Goal: Task Accomplishment & Management: Manage account settings

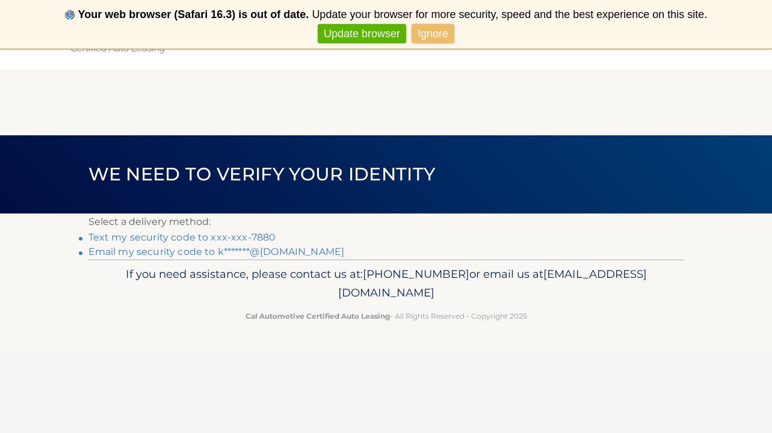
click at [430, 34] on link "Ignore" at bounding box center [433, 34] width 43 height 20
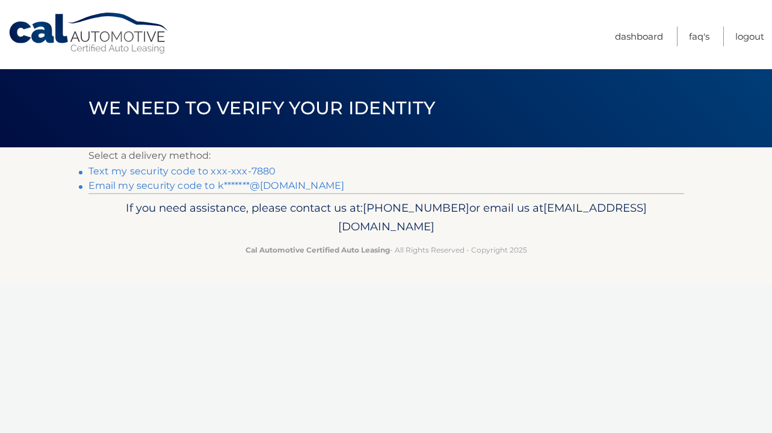
click at [233, 172] on link "Text my security code to xxx-xxx-7880" at bounding box center [182, 170] width 188 height 11
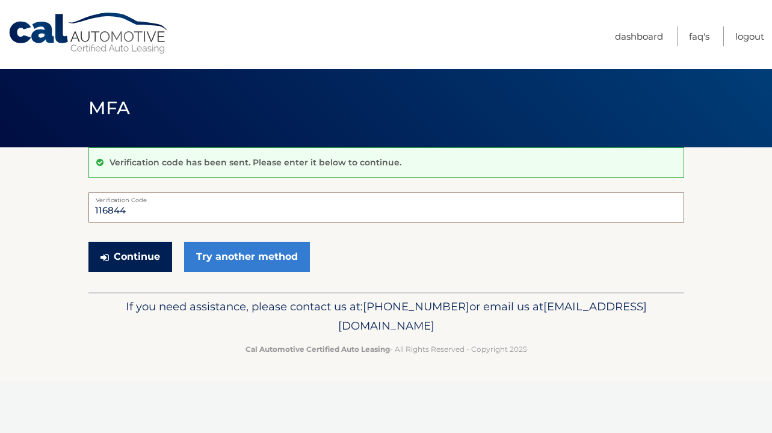
type input "116844"
click at [111, 255] on button "Continue" at bounding box center [130, 257] width 84 height 30
click at [119, 262] on button "Continue" at bounding box center [130, 257] width 84 height 30
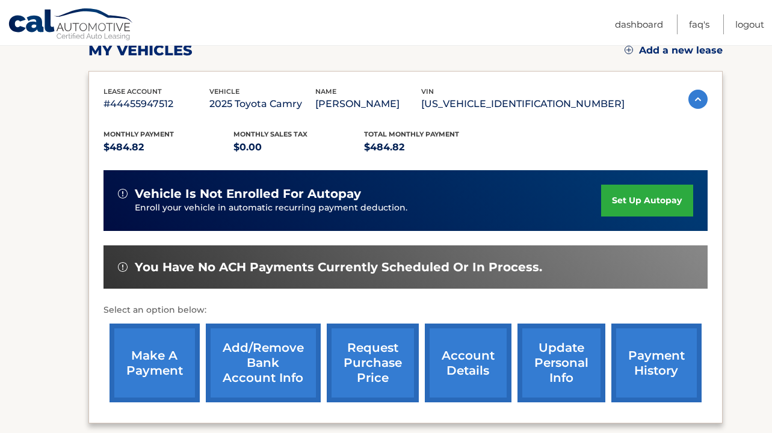
scroll to position [184, 0]
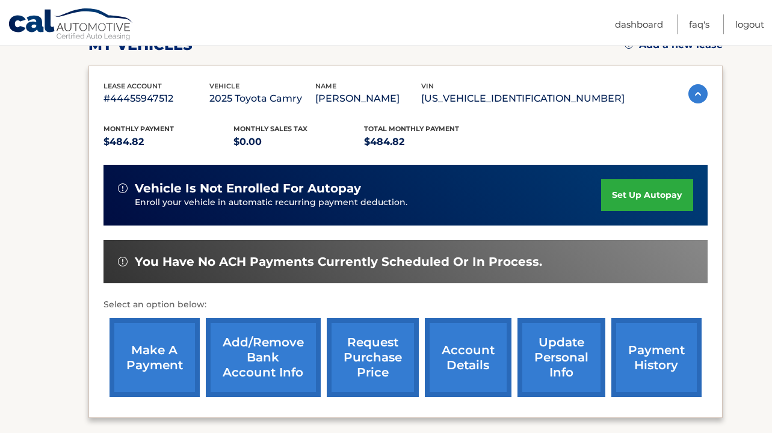
click at [161, 342] on link "make a payment" at bounding box center [155, 357] width 90 height 79
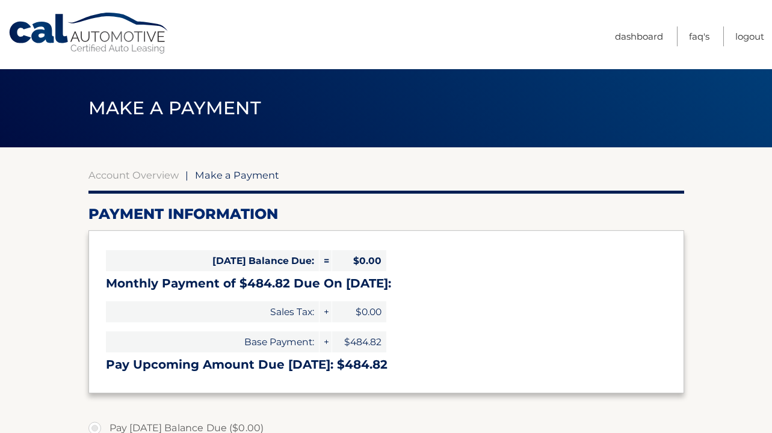
select select "OGY5NWNjYTItNTcxNy00ZjQzLWIzMjctM2FjMTkzMDA1Y2M3"
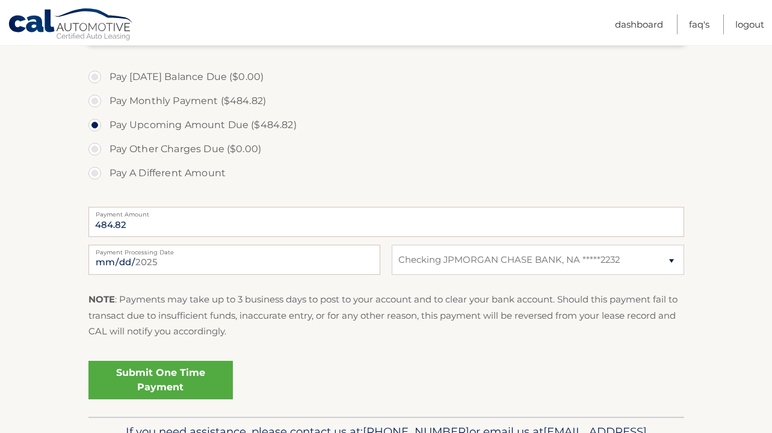
scroll to position [354, 0]
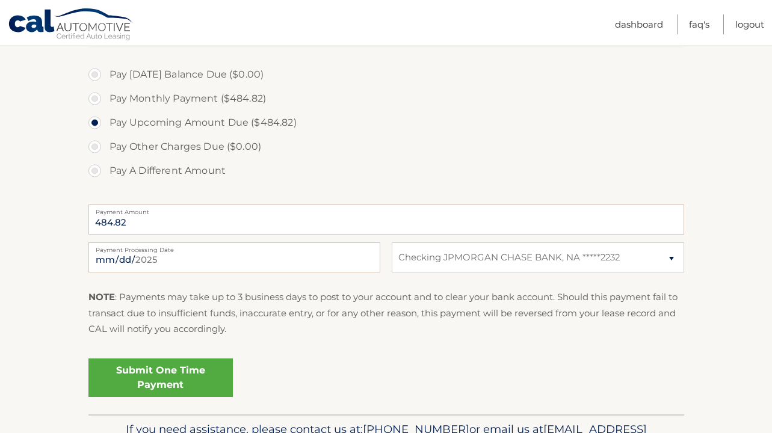
click at [179, 368] on link "Submit One Time Payment" at bounding box center [160, 378] width 144 height 39
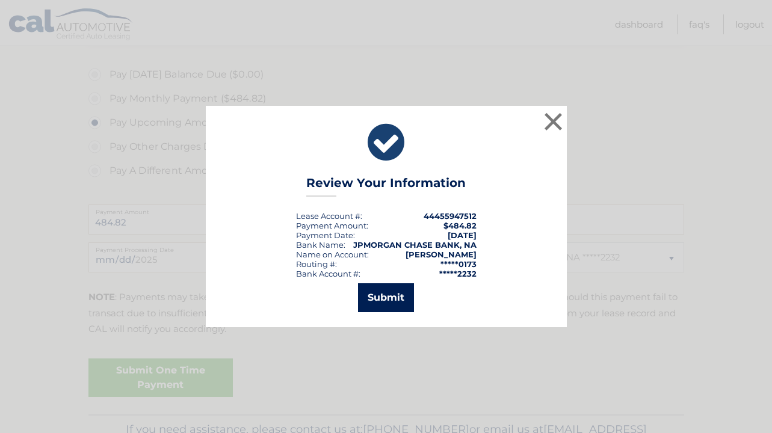
click at [391, 297] on button "Submit" at bounding box center [386, 297] width 56 height 29
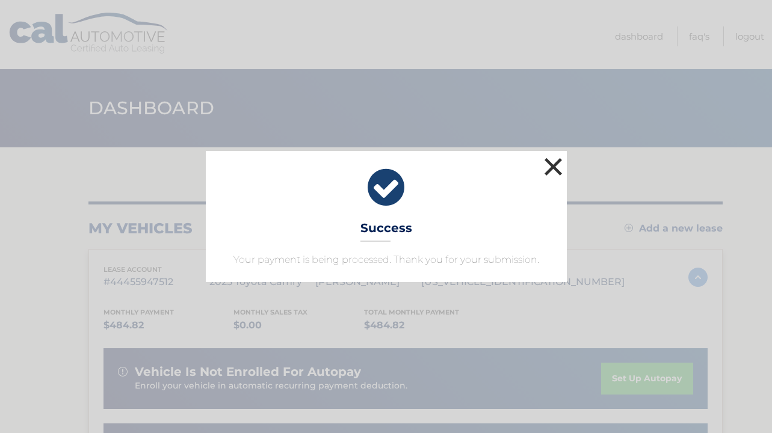
click at [552, 165] on button "×" at bounding box center [554, 167] width 24 height 24
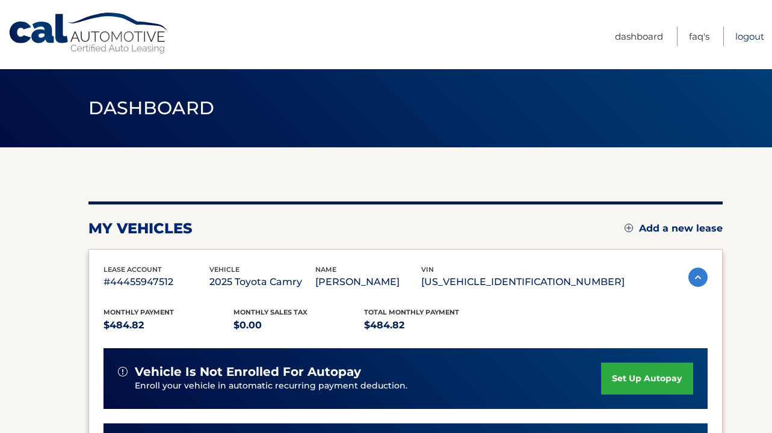
click at [743, 42] on link "Logout" at bounding box center [749, 36] width 29 height 20
